Goal: Information Seeking & Learning: Learn about a topic

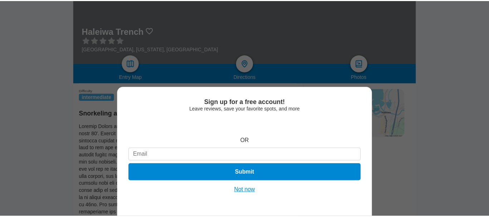
scroll to position [106, 0]
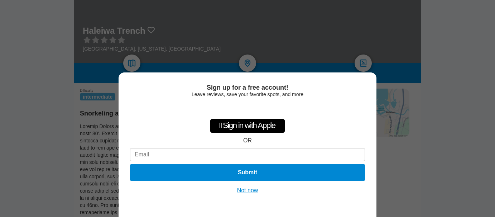
click at [247, 189] on button "Not now" at bounding box center [247, 190] width 25 height 7
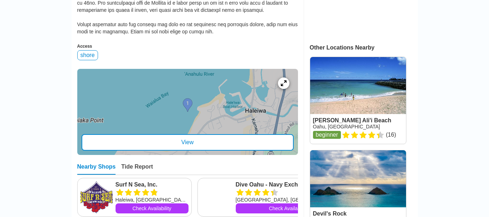
scroll to position [309, 0]
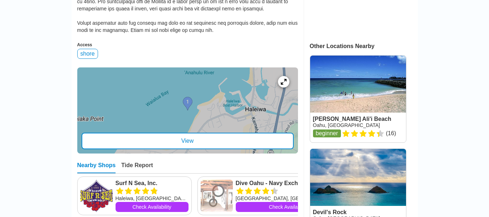
click at [188, 115] on div at bounding box center [187, 110] width 221 height 86
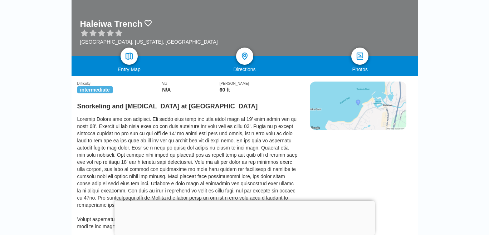
scroll to position [114, 0]
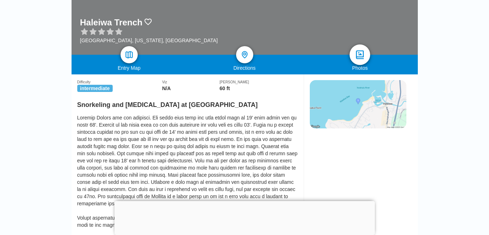
click at [363, 58] on img at bounding box center [360, 55] width 10 height 10
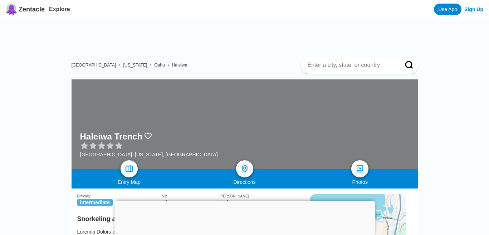
scroll to position [114, 0]
